Goal: Task Accomplishment & Management: Use online tool/utility

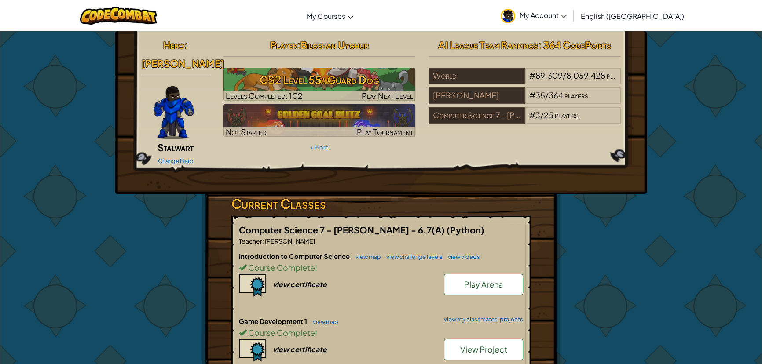
scroll to position [200, 0]
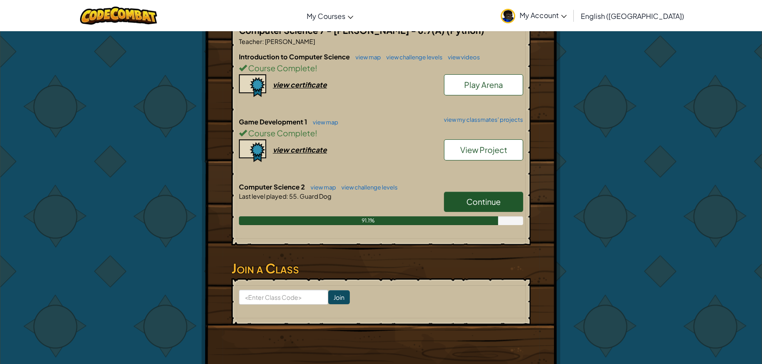
click at [505, 192] on link "Continue" at bounding box center [483, 202] width 79 height 20
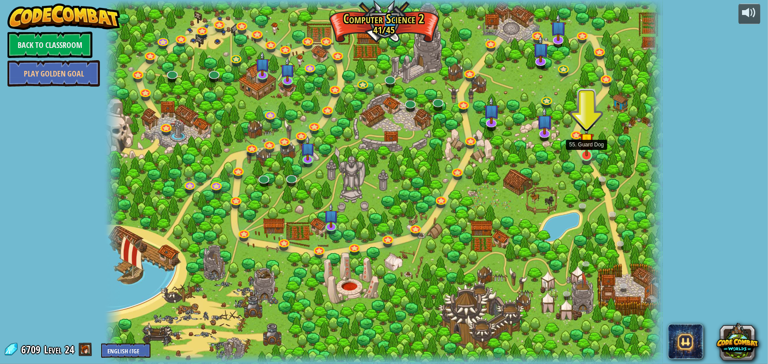
click at [582, 152] on img at bounding box center [586, 140] width 15 height 33
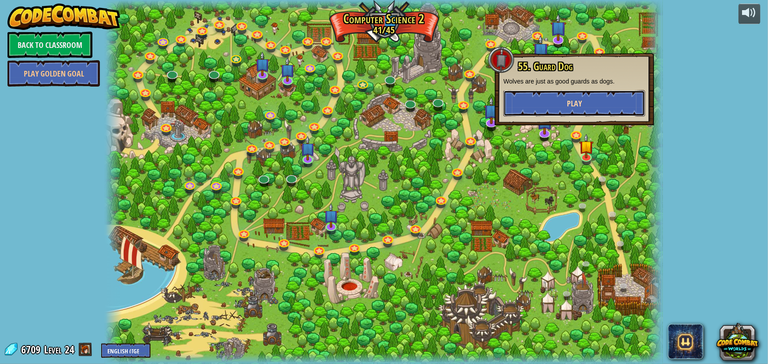
click at [591, 106] on button "Play" at bounding box center [574, 103] width 142 height 26
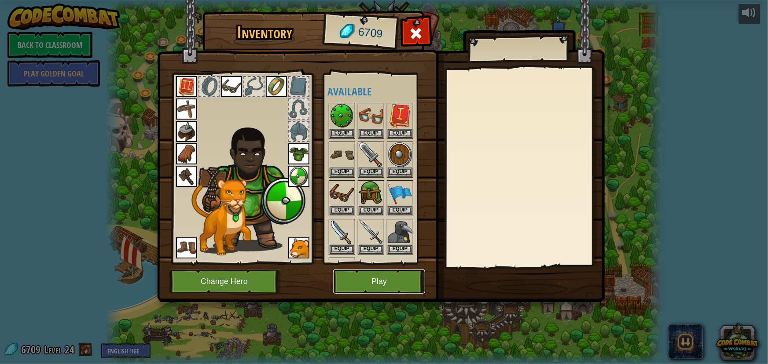
click at [393, 287] on button "Play" at bounding box center [379, 282] width 92 height 24
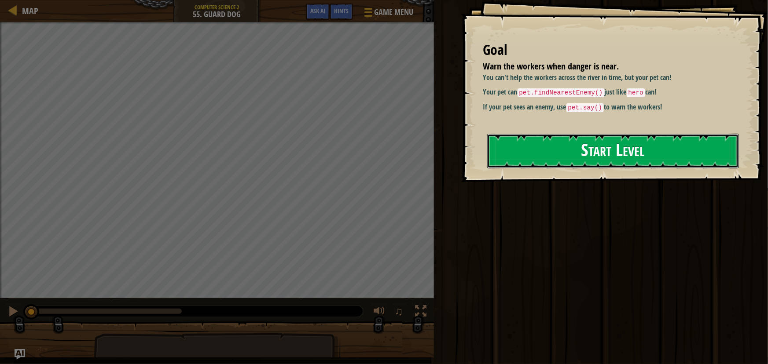
click at [646, 150] on button "Start Level" at bounding box center [613, 151] width 252 height 35
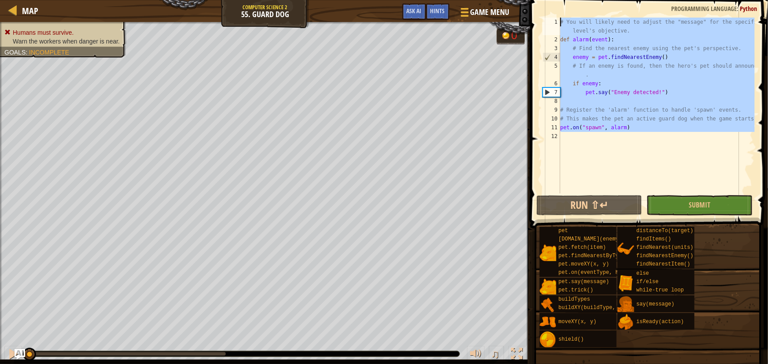
drag, startPoint x: 528, startPoint y: 85, endPoint x: 324, endPoint y: -48, distance: 244.4
click at [324, 0] on html "Map Computer Science 2 55. Guard Dog Game Menu Done Hints Ask AI 1 הההההההההההה…" at bounding box center [384, 0] width 768 height 0
type textarea "# You will likely need to adjust the "message" for the specific level's objecti…"
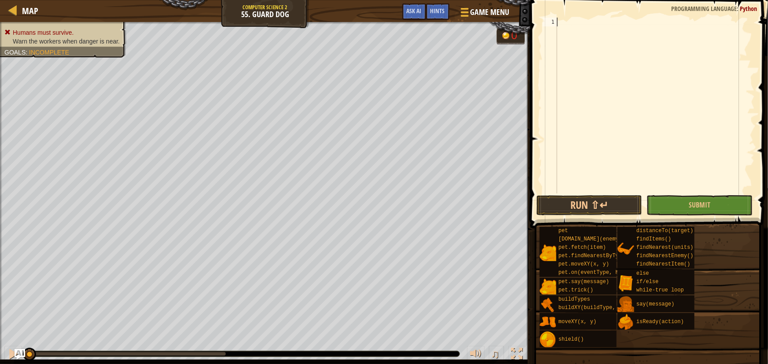
paste textarea "# For example, if you need to find a target for the guard dog."
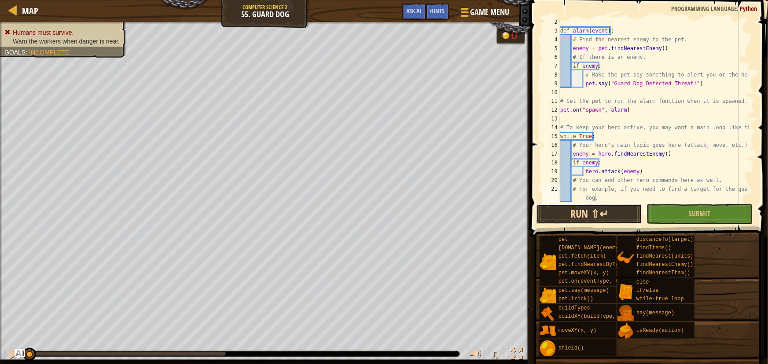
click at [621, 208] on button "Run ⇧↵" at bounding box center [589, 214] width 106 height 20
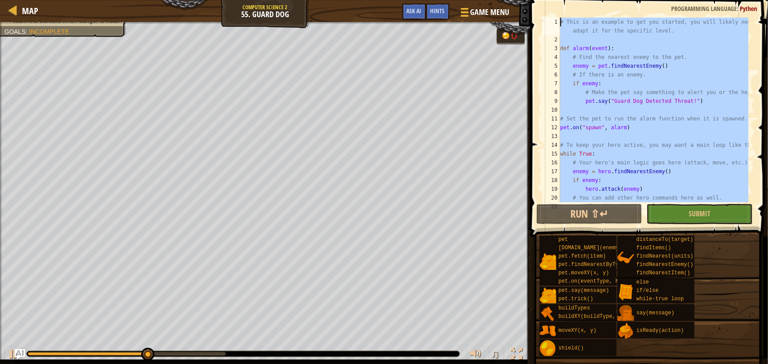
scroll to position [0, 0]
drag, startPoint x: 623, startPoint y: 195, endPoint x: 411, endPoint y: -36, distance: 313.5
click at [411, 0] on html "Map Computer Science 2 55. Guard Dog Game Menu Done Hints Ask AI 1 הההההההההההה…" at bounding box center [384, 0] width 768 height 0
type textarea "# This is an example to get you started, you will likely need to adapt it for t…"
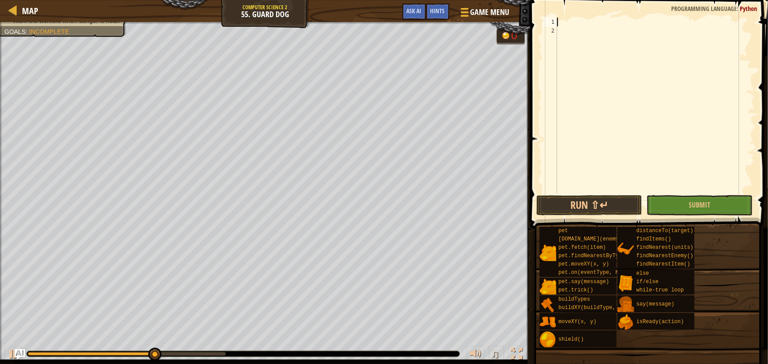
paste textarea "pet.say("Alarm!")"
type textarea "pet.say("Alarm!")"
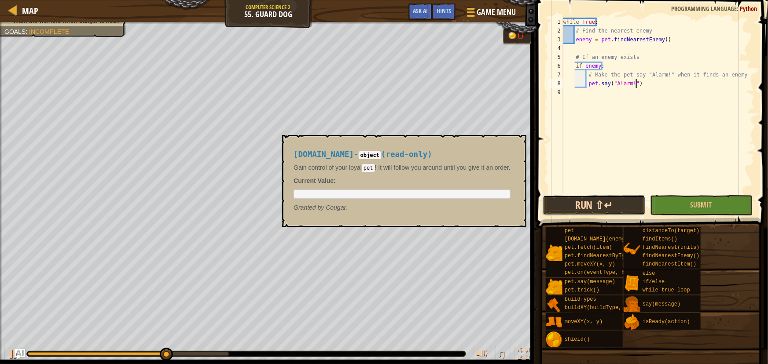
click at [611, 214] on button "Run ⇧↵" at bounding box center [593, 205] width 102 height 20
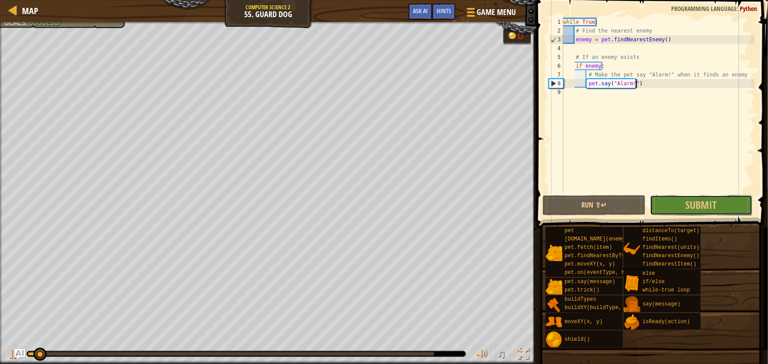
click at [733, 210] on button "Submit" at bounding box center [701, 205] width 102 height 20
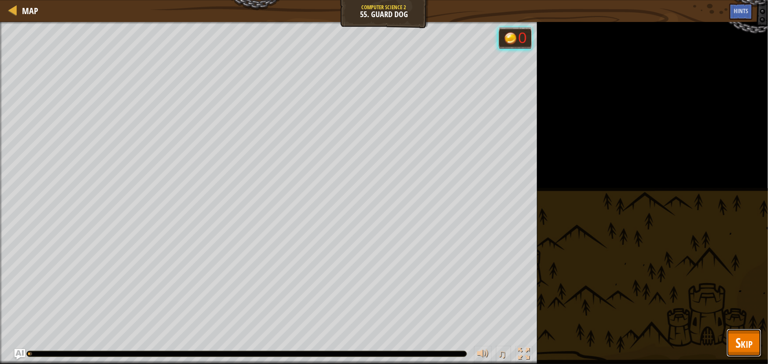
click at [739, 347] on span "Skip" at bounding box center [743, 343] width 17 height 18
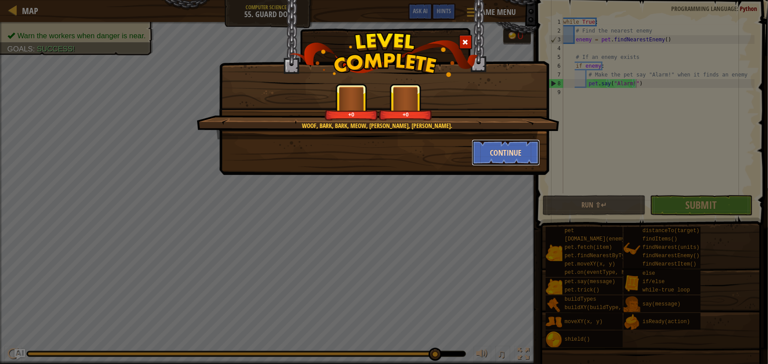
click at [515, 156] on button "Continue" at bounding box center [506, 152] width 68 height 26
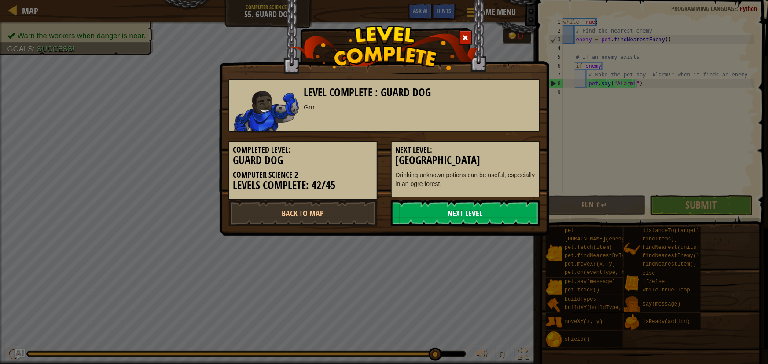
click at [488, 216] on link "Next Level" at bounding box center [465, 213] width 149 height 26
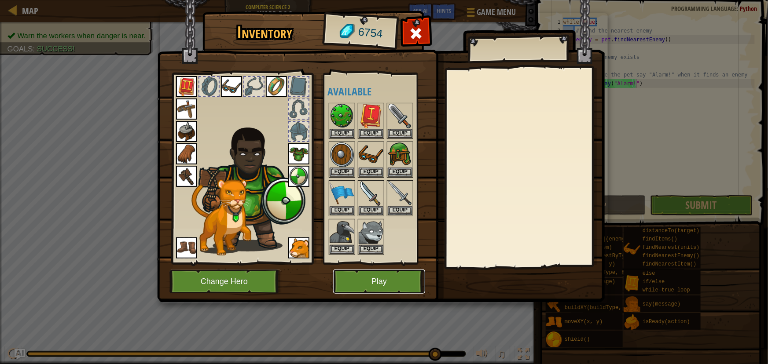
click at [400, 271] on button "Play" at bounding box center [379, 282] width 92 height 24
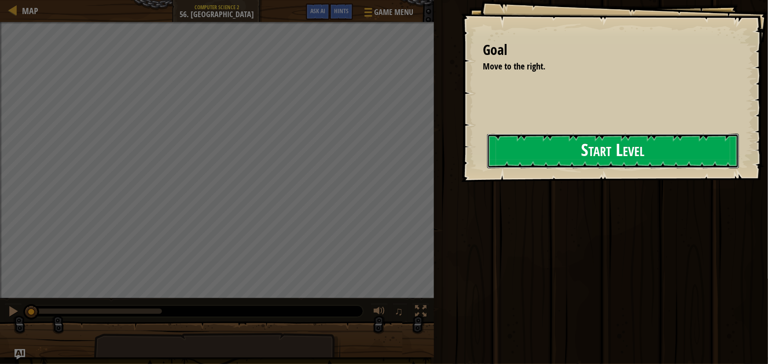
click at [569, 156] on button "Start Level" at bounding box center [613, 151] width 252 height 35
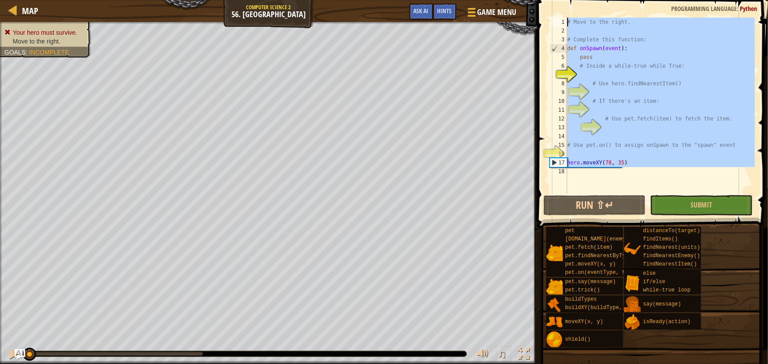
drag, startPoint x: 674, startPoint y: 169, endPoint x: 375, endPoint y: -48, distance: 369.7
click at [375, 0] on html "Map Computer Science 2 56. Long Road Game Menu Done Hints Ask AI 1 הההההההההההה…" at bounding box center [384, 0] width 768 height 0
type textarea "# Move to the right."
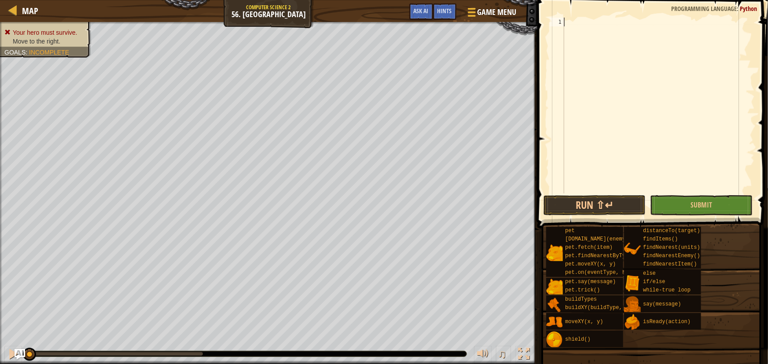
paste textarea "# hero.attack(enemy)"
type textarea "# hero.attack(enemy)"
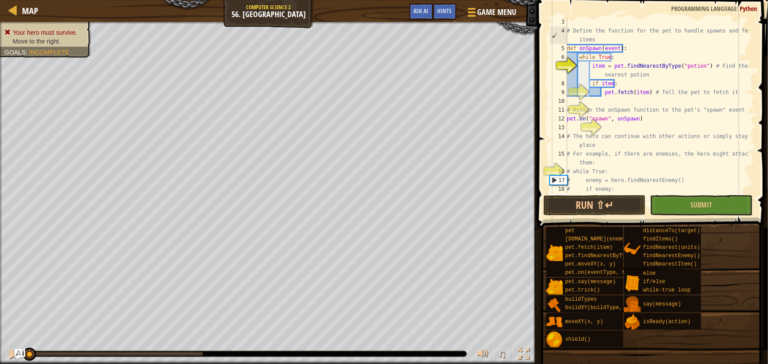
scroll to position [18, 0]
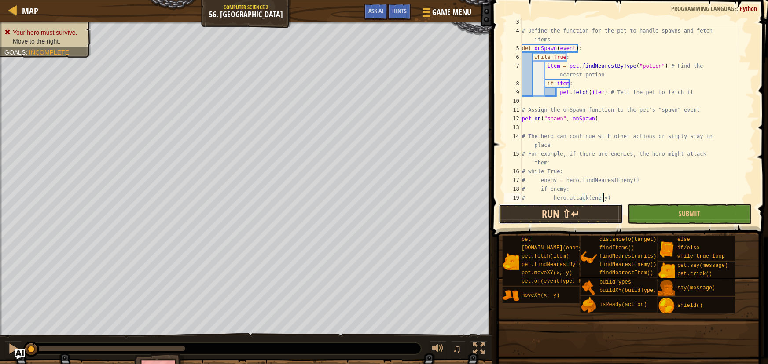
click at [583, 215] on button "Run ⇧↵" at bounding box center [560, 214] width 124 height 20
